Goal: Transaction & Acquisition: Purchase product/service

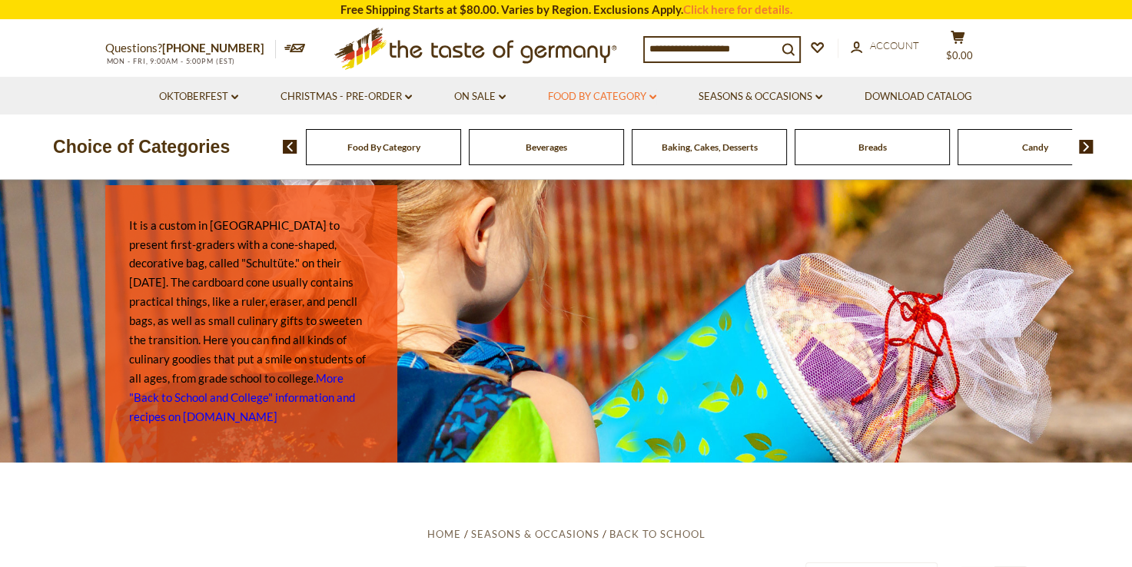
click at [605, 98] on link "Food By Category dropdown_arrow" at bounding box center [602, 96] width 108 height 17
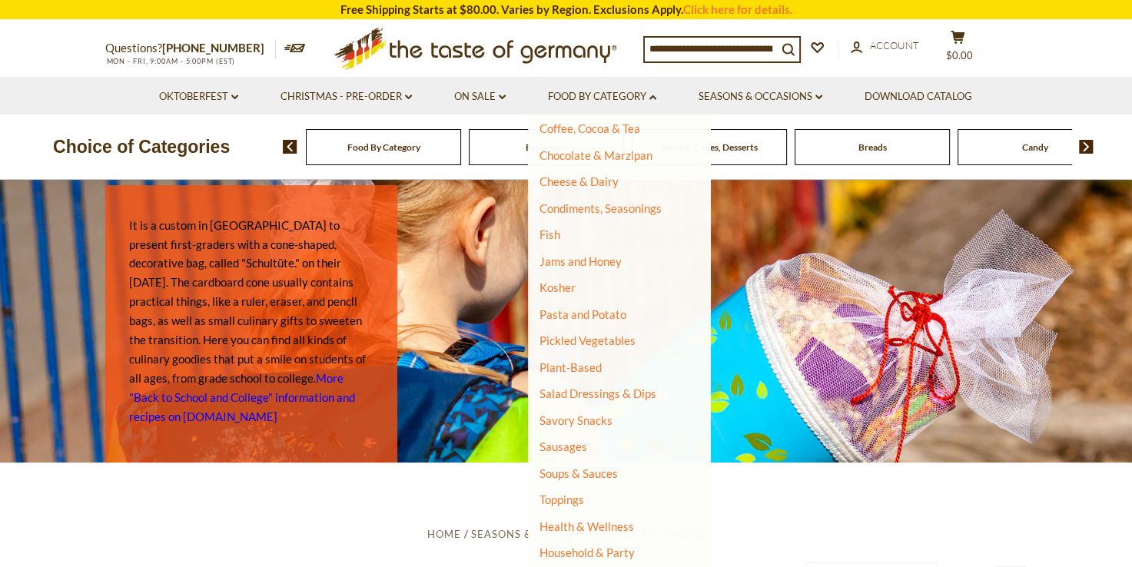
scroll to position [261, 0]
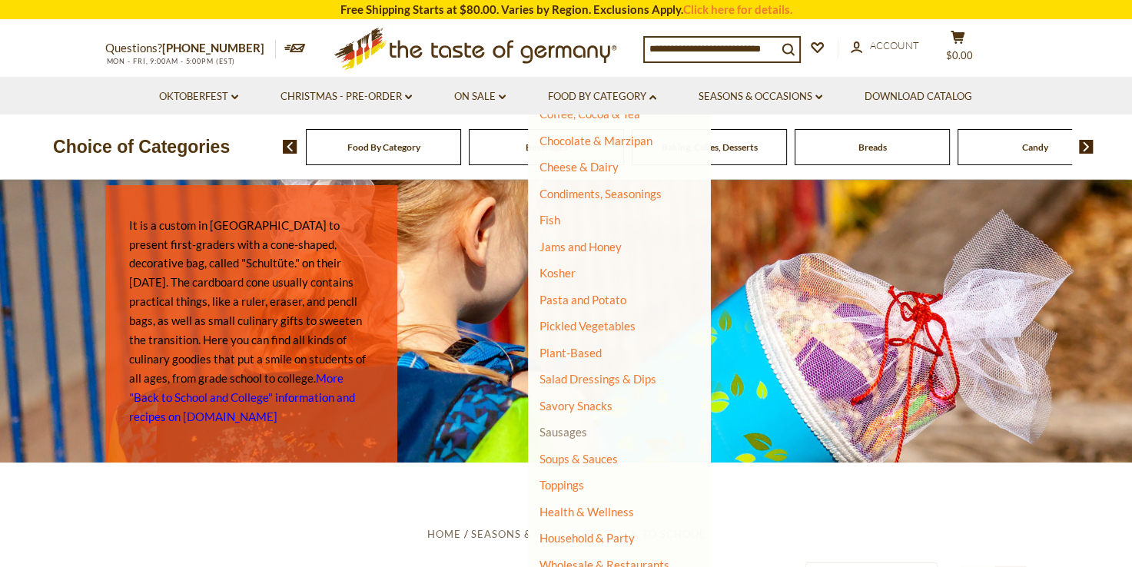
click at [571, 432] on link "Sausages" at bounding box center [563, 432] width 48 height 14
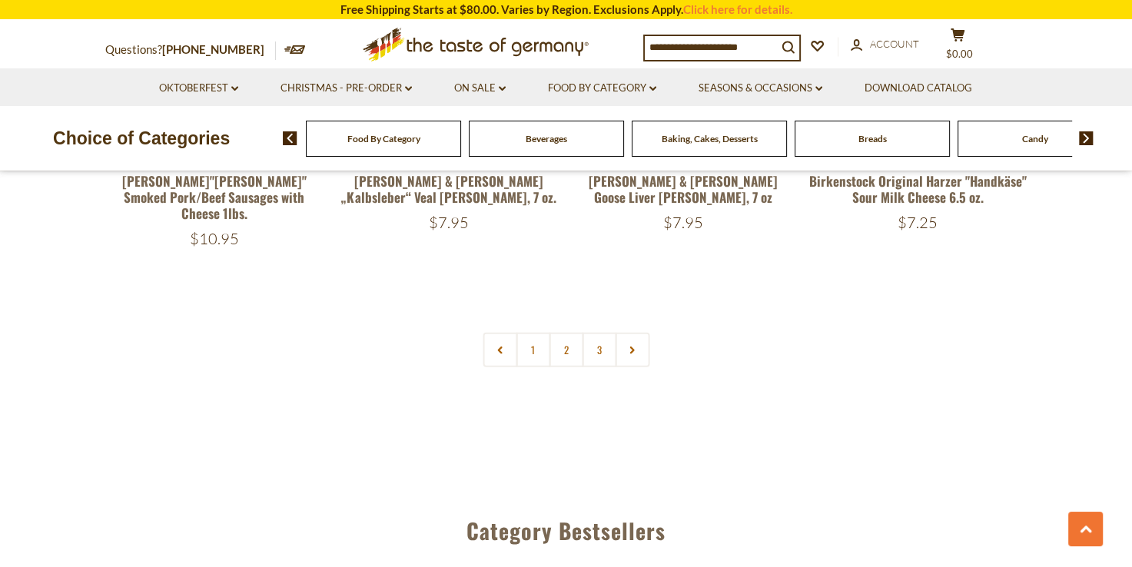
scroll to position [3688, 0]
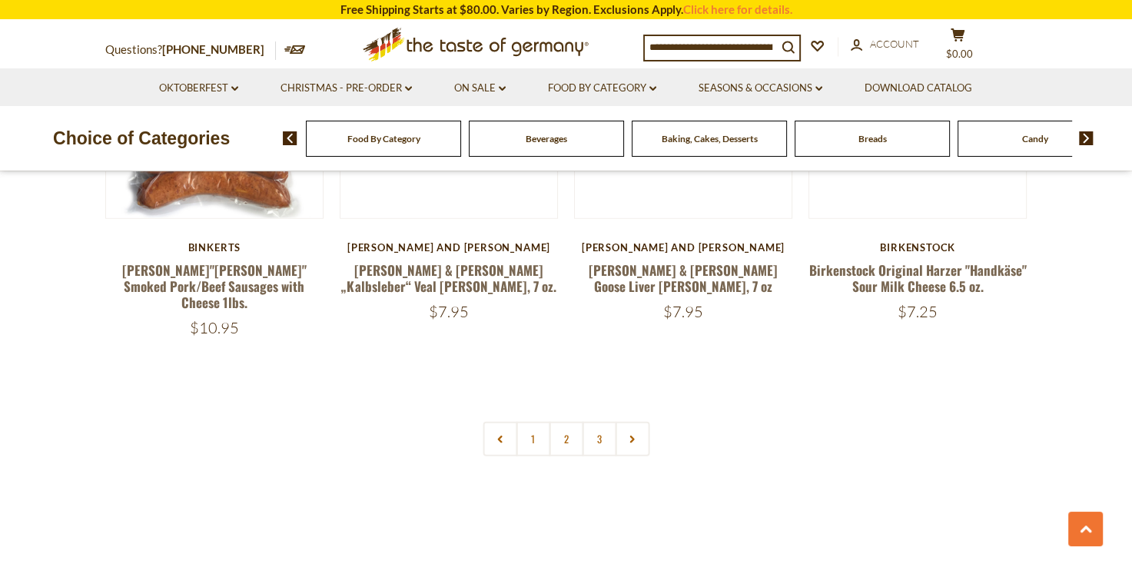
click at [574, 422] on link "2" at bounding box center [566, 439] width 35 height 35
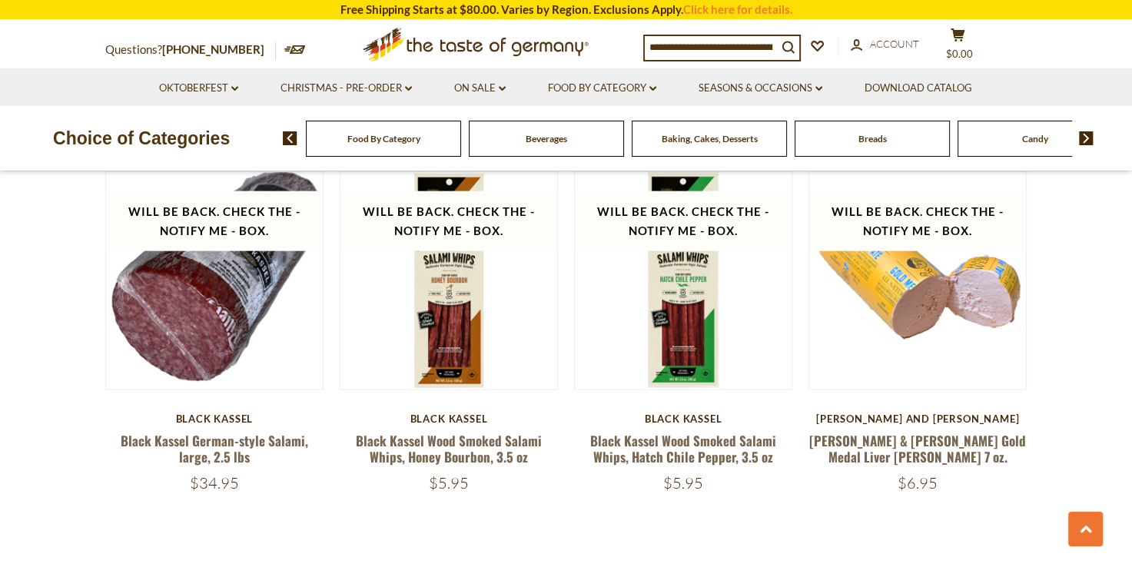
scroll to position [3482, 0]
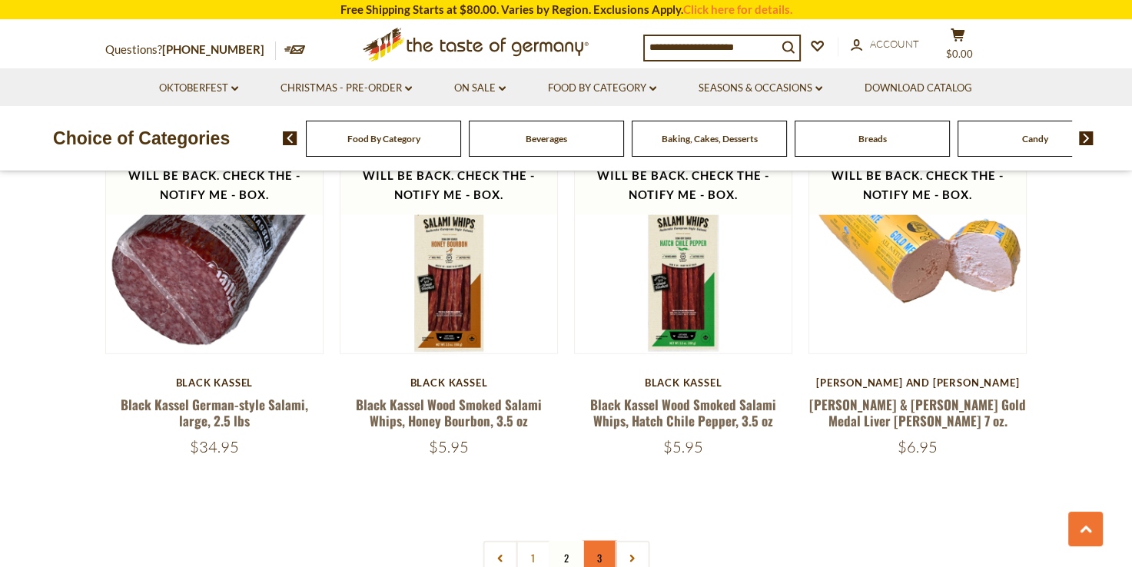
click at [595, 541] on link "3" at bounding box center [599, 558] width 35 height 35
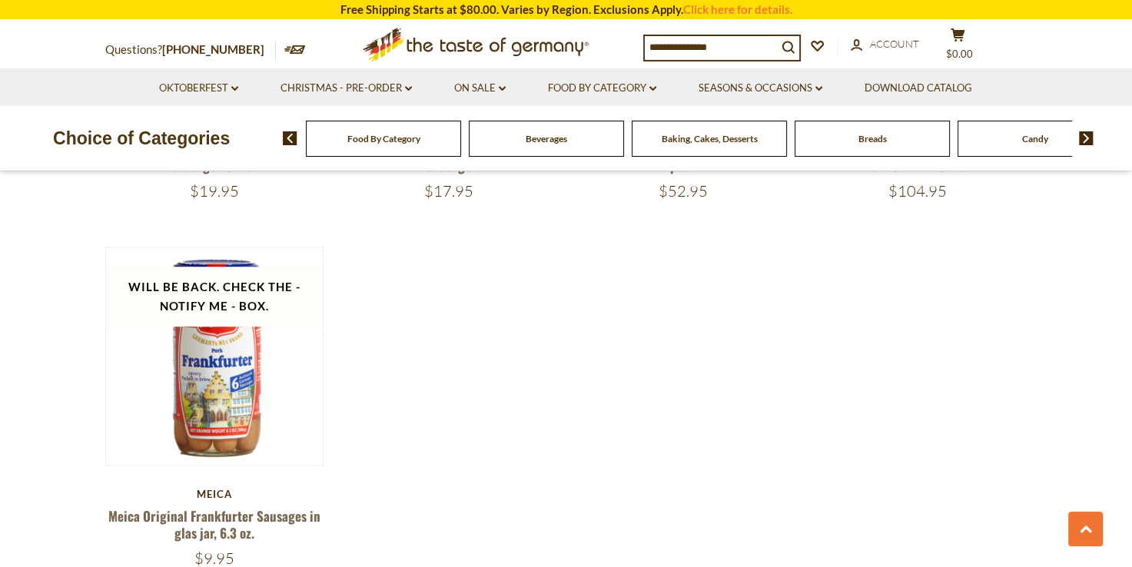
scroll to position [1177, 0]
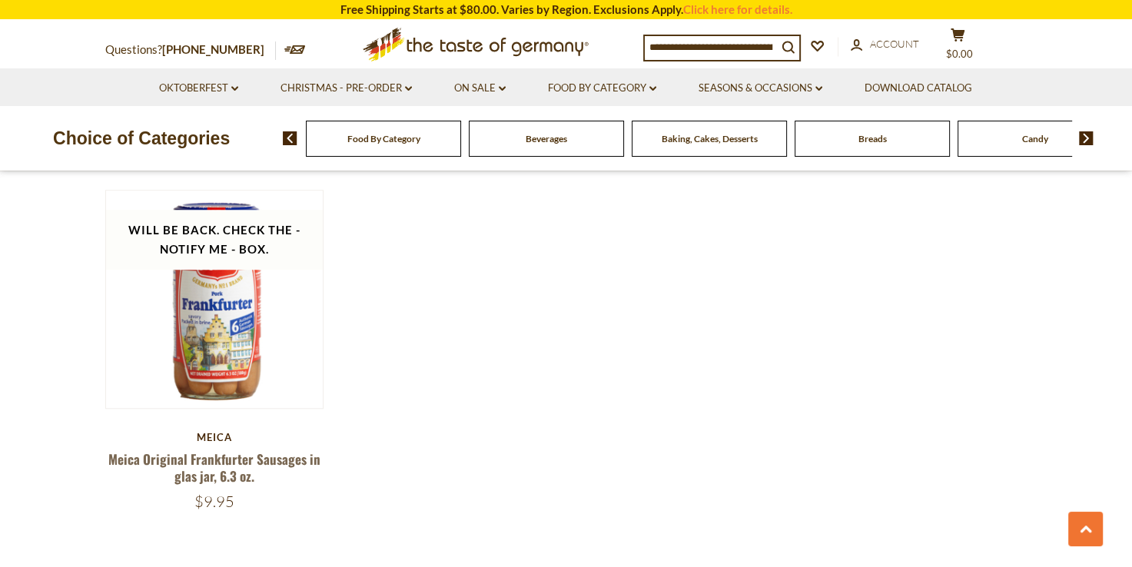
click at [696, 45] on input at bounding box center [711, 47] width 132 height 22
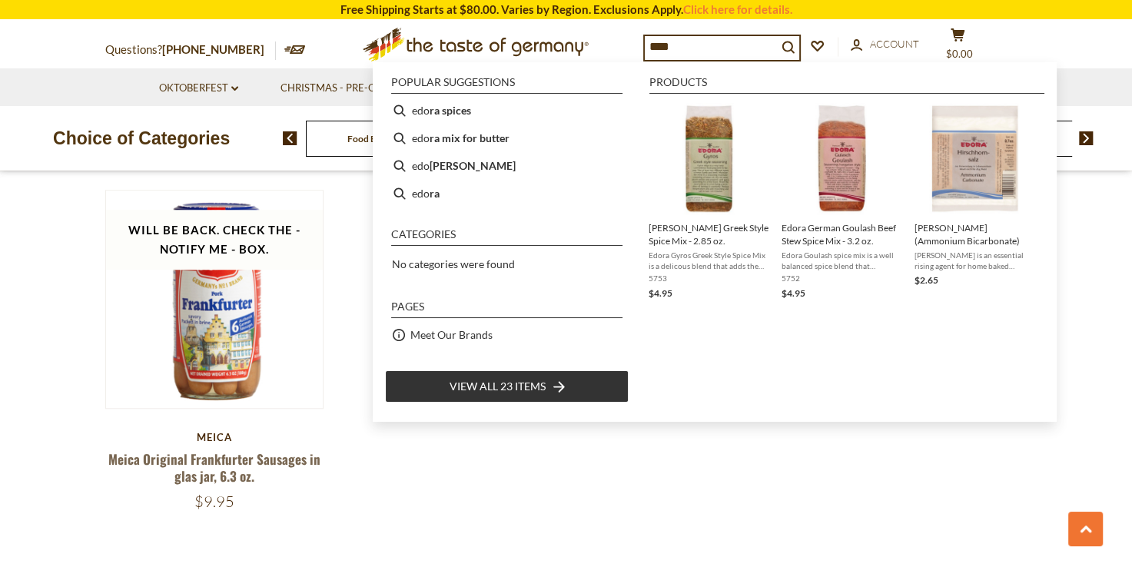
type input "*****"
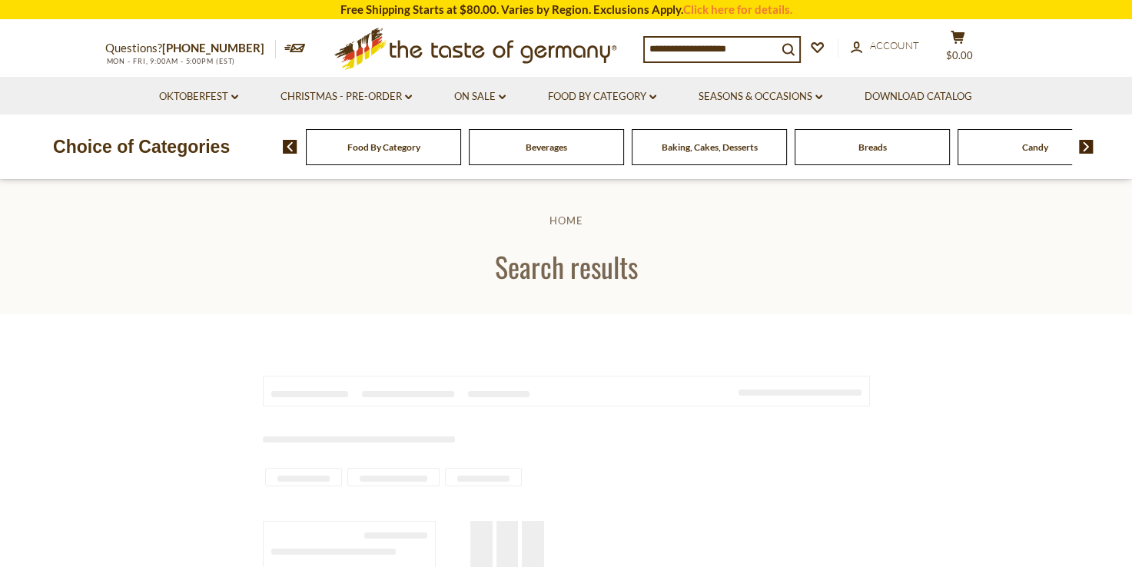
type input "*****"
